Goal: Information Seeking & Learning: Understand process/instructions

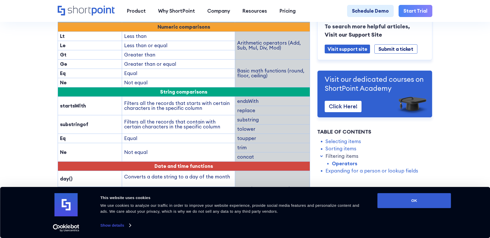
scroll to position [741, 0]
click at [74, 102] on strong "startsWith" at bounding box center [73, 105] width 26 height 6
click at [106, 115] on td "substringof" at bounding box center [90, 124] width 64 height 19
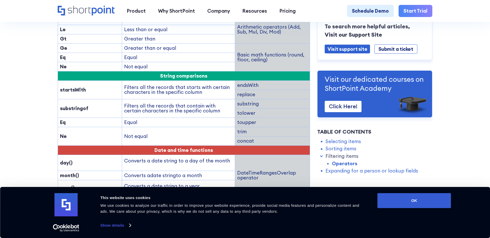
scroll to position [757, 0]
click at [128, 99] on td "Filters all the records that contain with certain characters in the specific co…" at bounding box center [178, 108] width 113 height 19
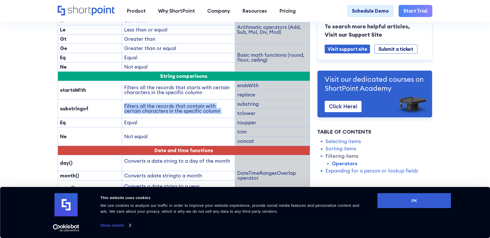
click at [128, 99] on td "Filters all the records that contain with certain characters in the specific co…" at bounding box center [178, 108] width 113 height 19
click at [103, 99] on td "substringof" at bounding box center [90, 108] width 64 height 19
click at [72, 105] on strong "substringof" at bounding box center [74, 108] width 28 height 6
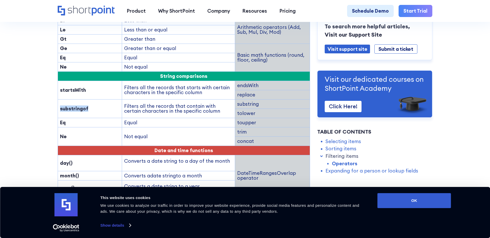
click at [72, 105] on strong "substringof" at bounding box center [74, 108] width 28 height 6
click at [143, 99] on td "Filters all the records that contain with certain characters in the specific co…" at bounding box center [178, 108] width 113 height 19
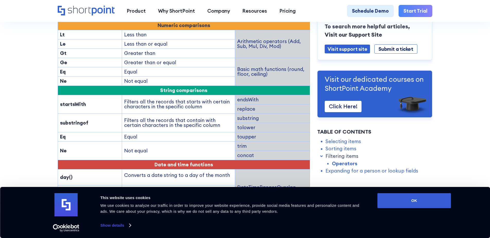
scroll to position [738, 0]
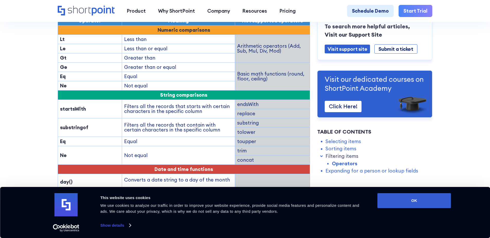
click at [74, 124] on strong "substringof" at bounding box center [74, 127] width 28 height 6
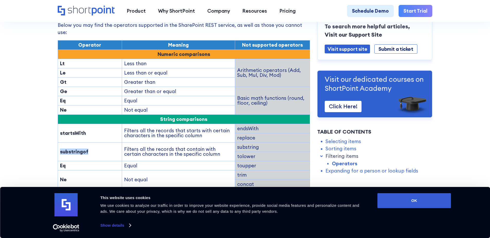
scroll to position [713, 0]
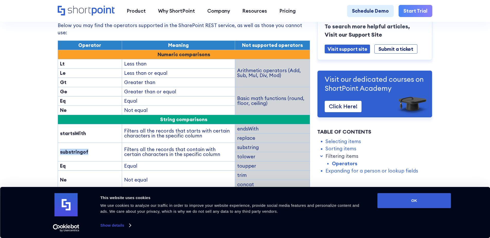
copy strong "substringof"
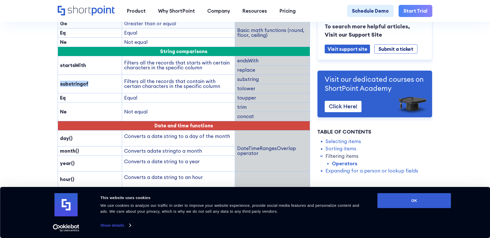
scroll to position [782, 0]
